Goal: Information Seeking & Learning: Learn about a topic

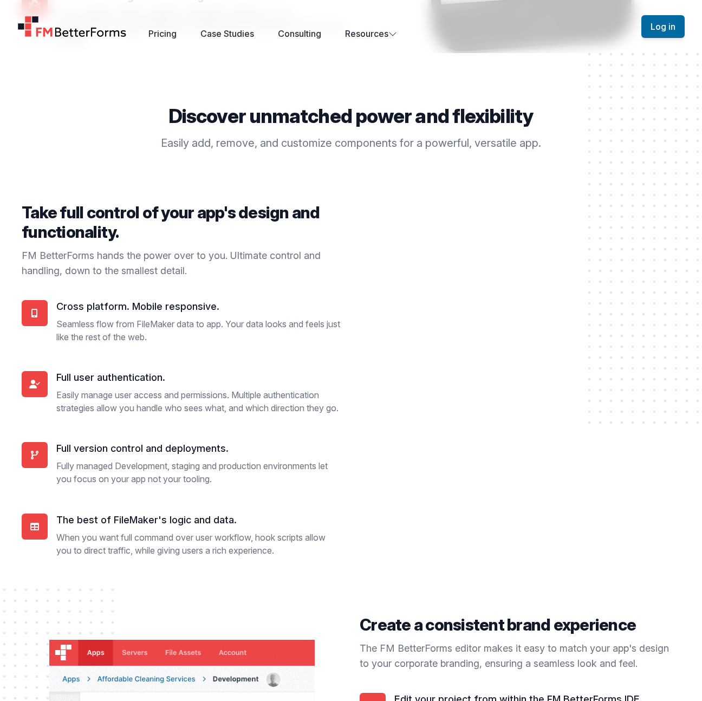
scroll to position [3716, 0]
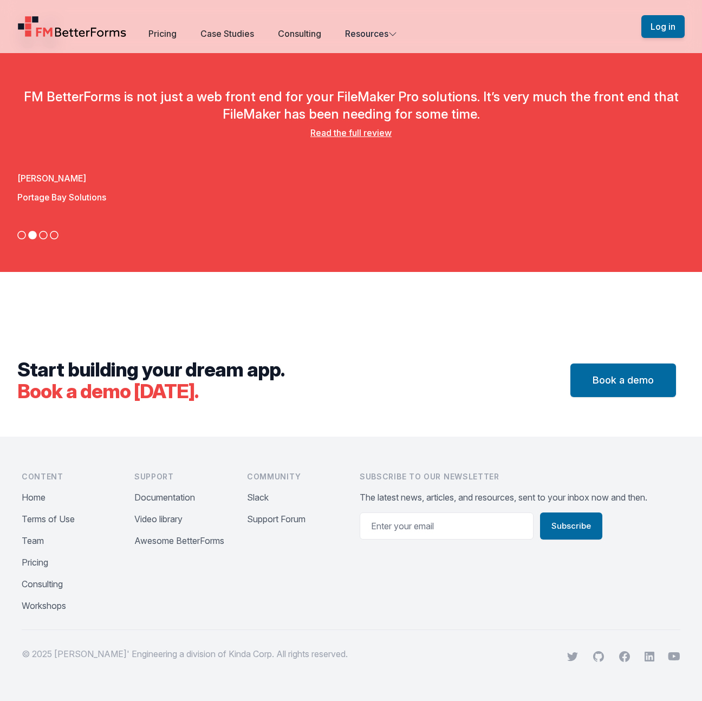
click at [160, 43] on div "Open main menu Pricing Case Studies Consulting Resources Sign Up Log in" at bounding box center [350, 26] width 693 height 53
click at [168, 24] on div "Open main menu Pricing Case Studies Consulting Resources" at bounding box center [329, 26] width 624 height 27
click at [173, 32] on link "Pricing" at bounding box center [162, 33] width 28 height 11
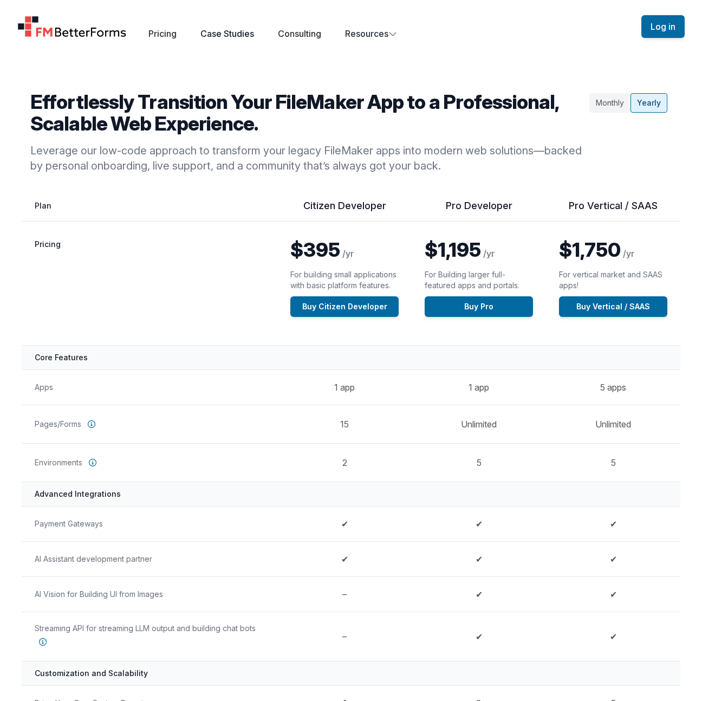
click at [222, 32] on link "Case Studies" at bounding box center [227, 33] width 54 height 11
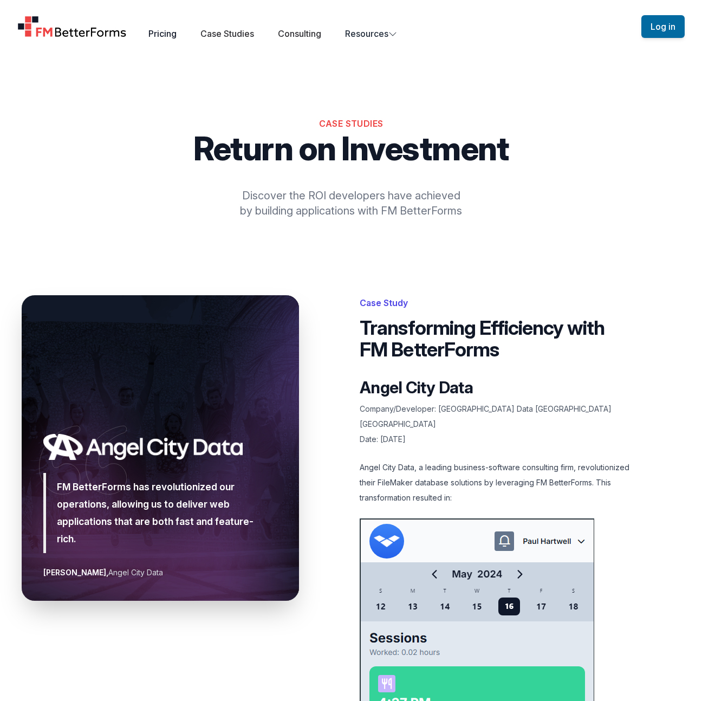
click at [169, 34] on link "Pricing" at bounding box center [162, 33] width 28 height 11
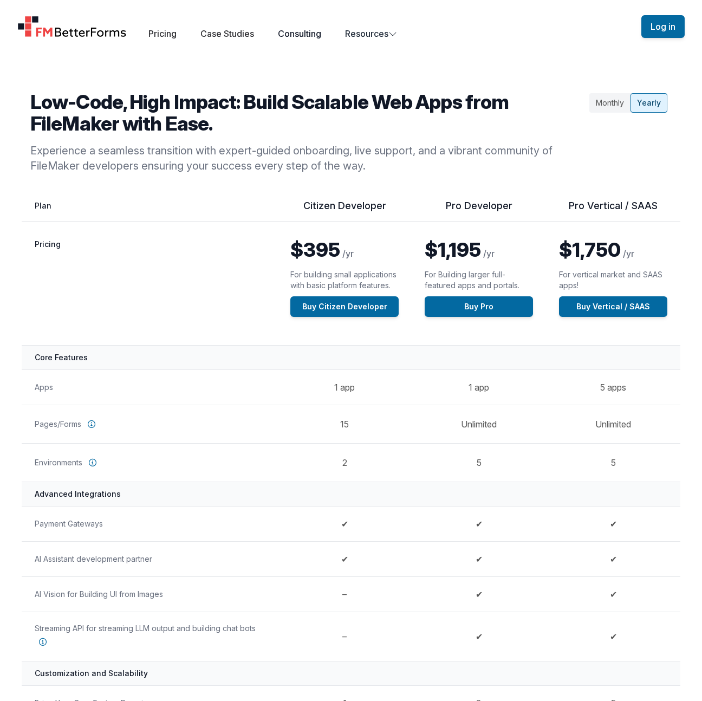
click at [310, 37] on link "Consulting" at bounding box center [299, 33] width 43 height 11
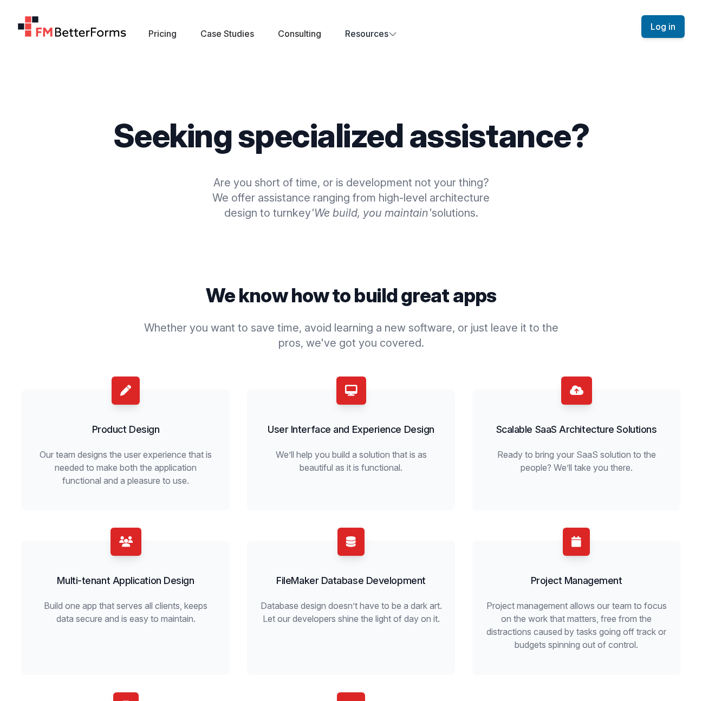
scroll to position [10, 0]
